Goal: Task Accomplishment & Management: Use online tool/utility

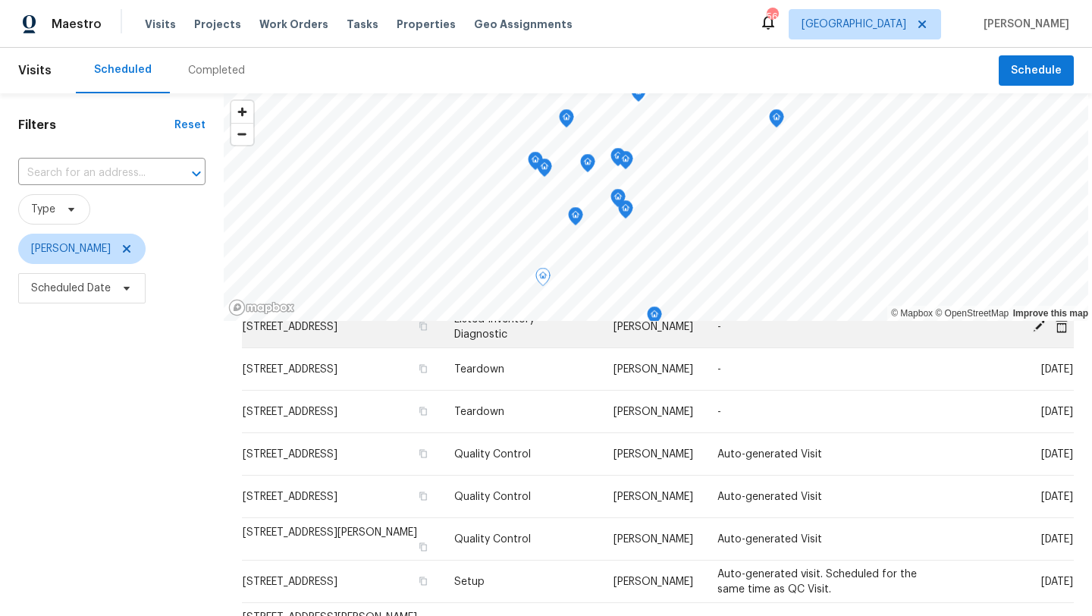
scroll to position [306, 0]
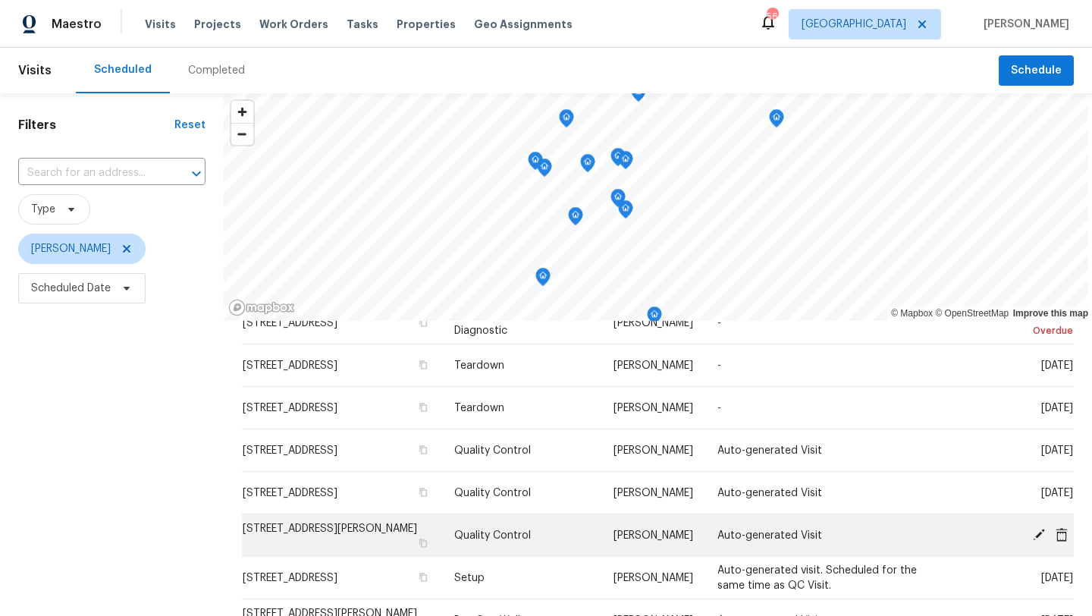
click at [1037, 529] on icon at bounding box center [1039, 534] width 14 height 14
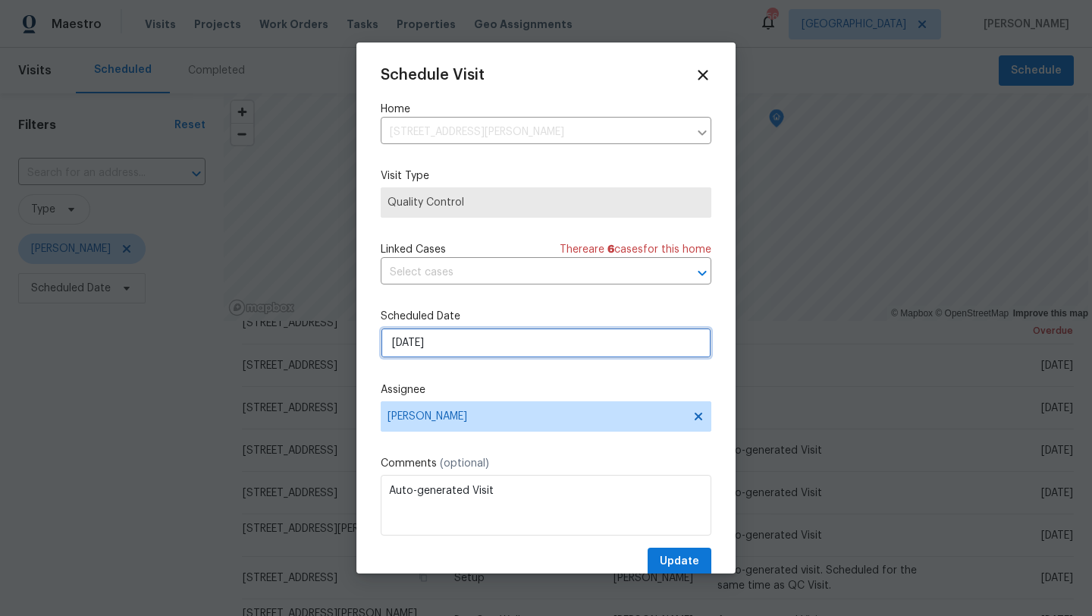
click at [471, 347] on input "9/8/2025" at bounding box center [546, 343] width 331 height 30
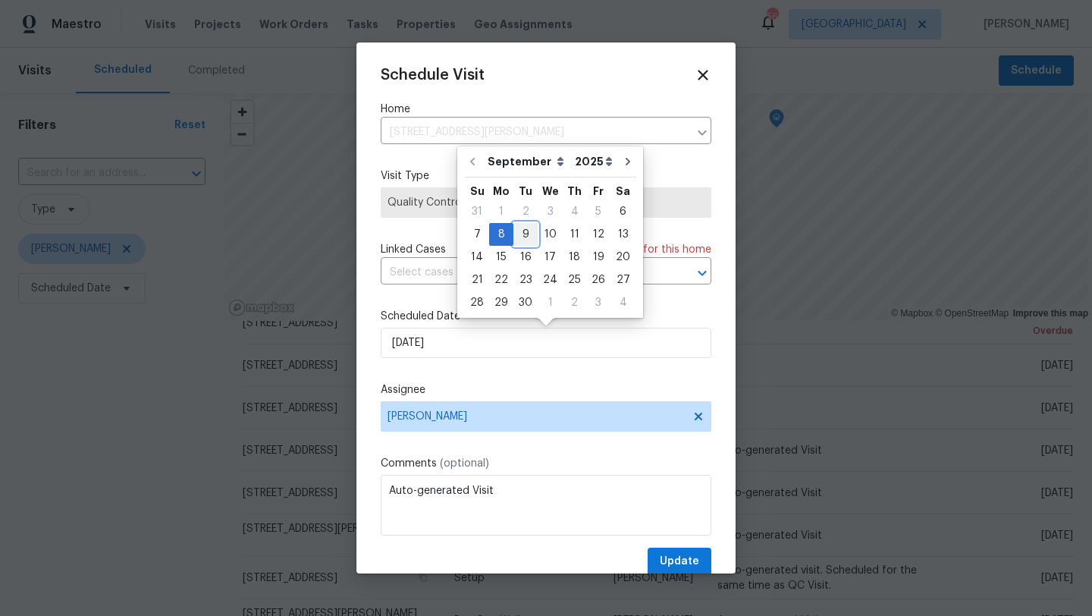
click at [521, 231] on div "9" at bounding box center [525, 234] width 24 height 21
type input "9/9/2025"
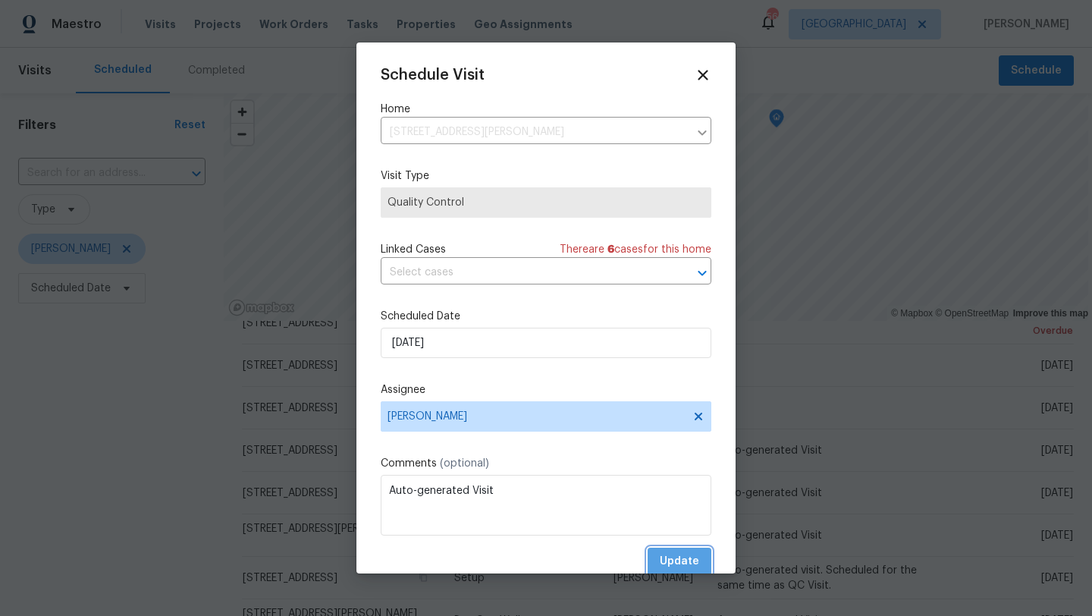
click at [667, 559] on span "Update" at bounding box center [679, 561] width 39 height 19
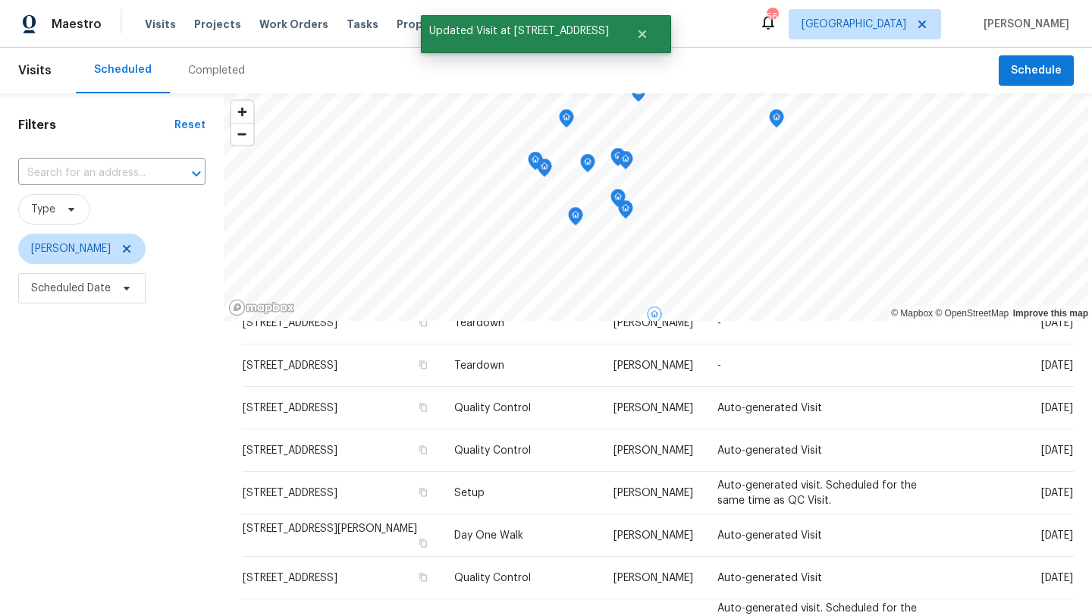
scroll to position [263, 0]
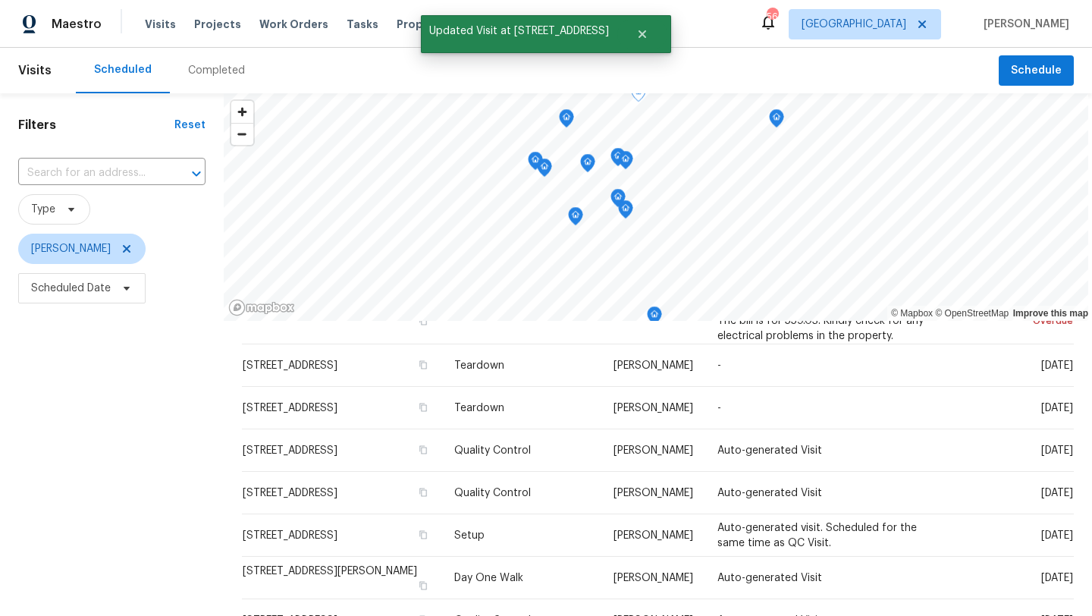
click at [190, 513] on div "Filters Reset ​ Type Brad Limes Scheduled Date" at bounding box center [112, 453] width 224 height 721
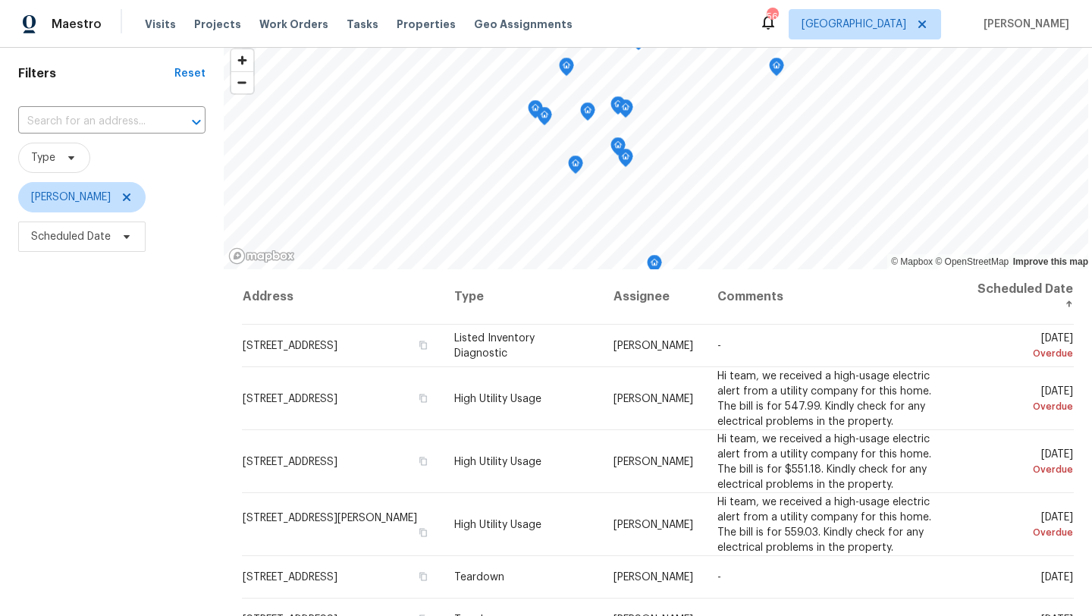
scroll to position [53, 0]
